Goal: Task Accomplishment & Management: Use online tool/utility

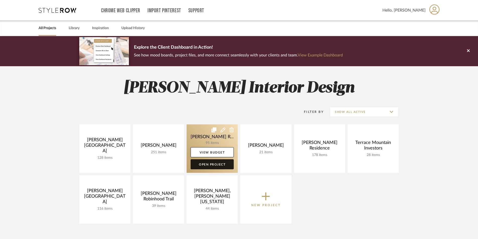
click at [208, 166] on link "Open Project" at bounding box center [212, 164] width 43 height 10
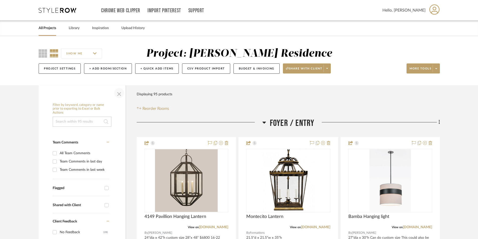
click at [119, 92] on span "button" at bounding box center [119, 93] width 12 height 12
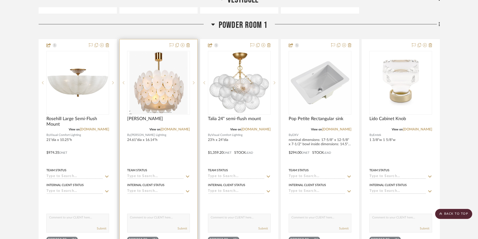
scroll to position [602, 0]
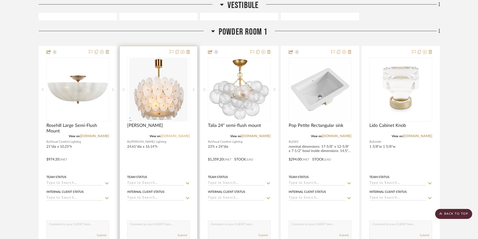
click at [173, 136] on link "[DOMAIN_NAME]" at bounding box center [175, 136] width 29 height 4
click at [153, 114] on img "0" at bounding box center [158, 89] width 58 height 63
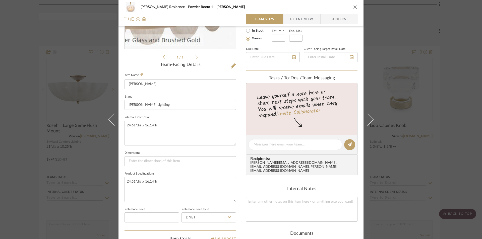
scroll to position [100, 0]
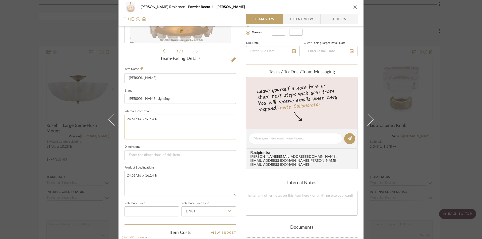
click at [131, 126] on textarea "24.61"dia x 16.14"h" at bounding box center [179, 127] width 111 height 25
click at [160, 120] on textarea "24.61"dia x 16.14"h" at bounding box center [179, 127] width 111 height 25
click at [172, 133] on textarea "24.61"dia x 16.14"h wired pricing $7426" at bounding box center [179, 127] width 111 height 25
type textarea "24.61"dia x 16.14"h wired pricing $7426"
click at [353, 8] on icon "close" at bounding box center [355, 7] width 4 height 4
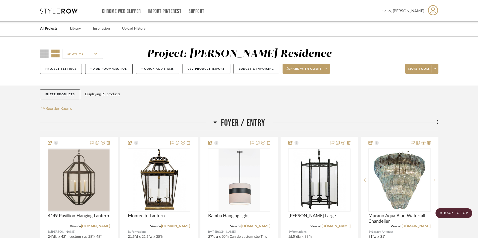
scroll to position [602, 0]
